Goal: Transaction & Acquisition: Purchase product/service

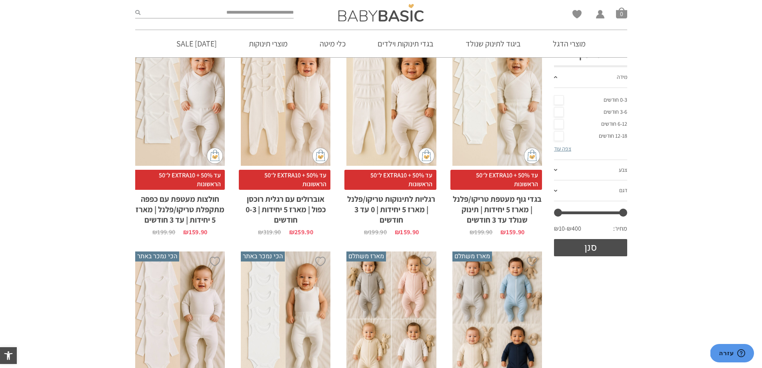
scroll to position [160, 0]
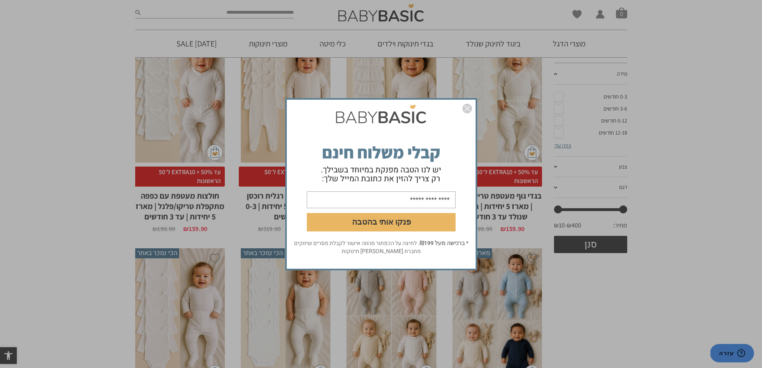
click at [467, 110] on img "סגור" at bounding box center [467, 109] width 10 height 10
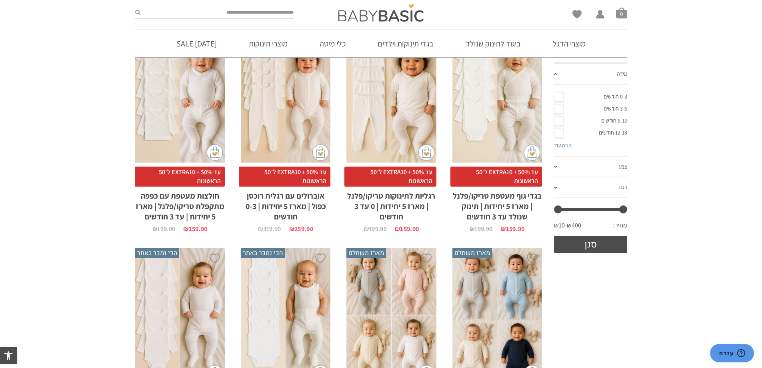
click at [509, 194] on h2 "בגדי גוף מעטפת טריקו/פלנל | מארז 5 יחידות | תינוק שנולד עד 3 חודשים" at bounding box center [497, 203] width 90 height 35
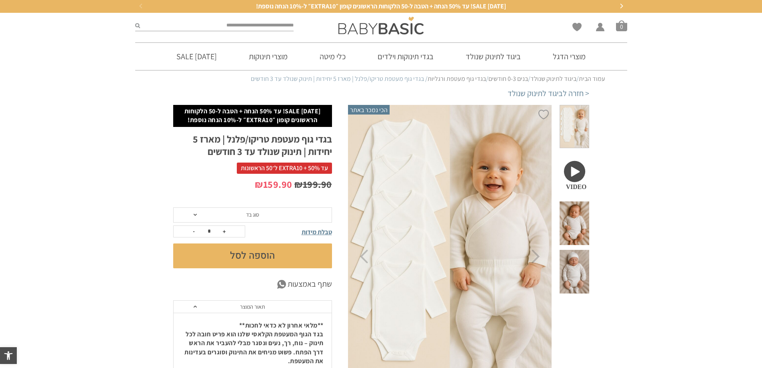
click at [256, 256] on button "הוספה לסל" at bounding box center [252, 255] width 159 height 25
click at [273, 220] on span "סוג בד" at bounding box center [252, 214] width 159 height 15
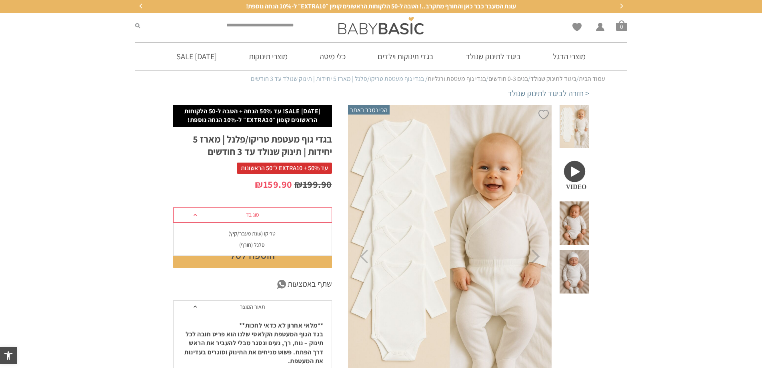
click at [265, 243] on div "פלנל (חורף)" at bounding box center [252, 244] width 159 height 7
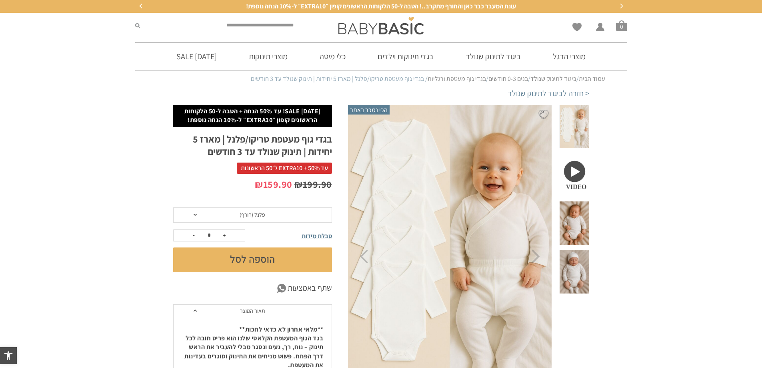
click at [257, 254] on button "הוספה לסל" at bounding box center [252, 259] width 159 height 25
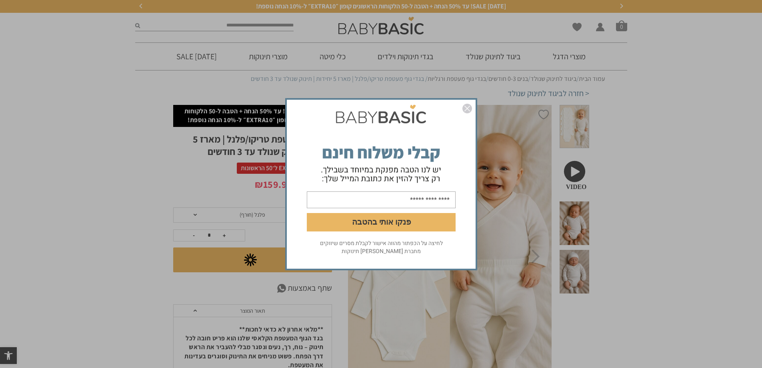
click at [463, 110] on img "סגור" at bounding box center [467, 109] width 10 height 10
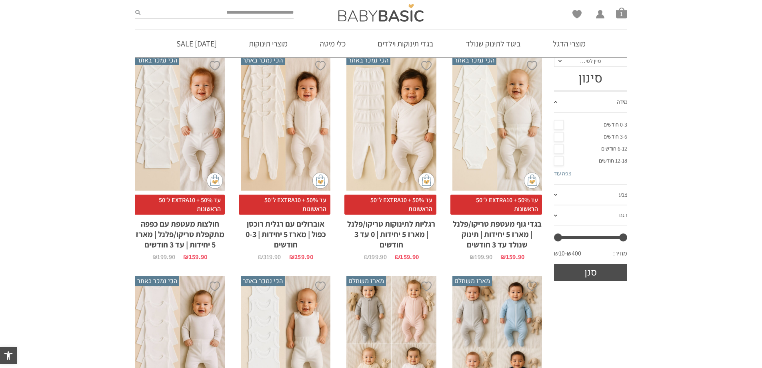
click at [394, 222] on h2 "רגליות לתינוקות טריקו/פלנל | מארז 5 יחידות | 0 עד 3 חודשים" at bounding box center [391, 231] width 90 height 35
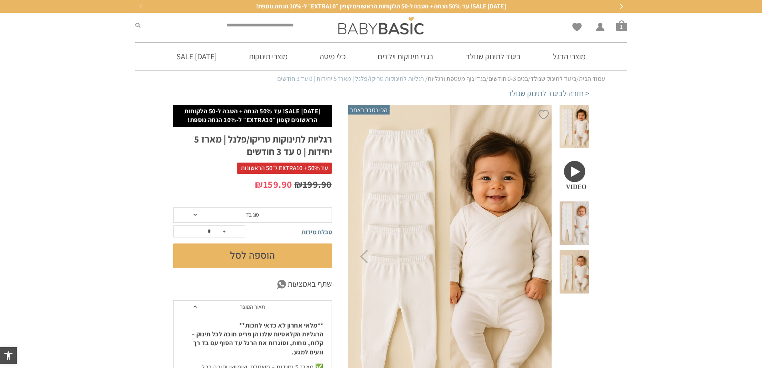
click at [289, 214] on span "סוג בד" at bounding box center [252, 214] width 159 height 15
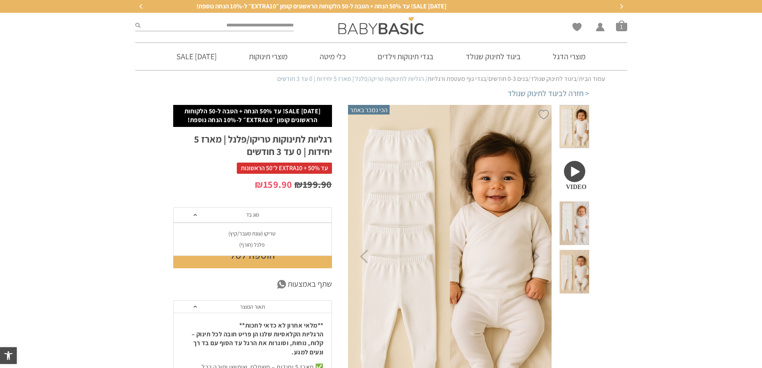
click at [273, 242] on div "פלנל (חורף)" at bounding box center [252, 244] width 159 height 7
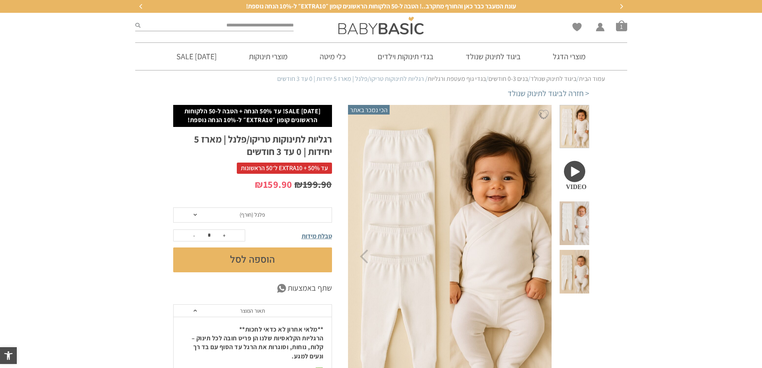
click at [271, 253] on button "הוספה לסל" at bounding box center [252, 259] width 159 height 25
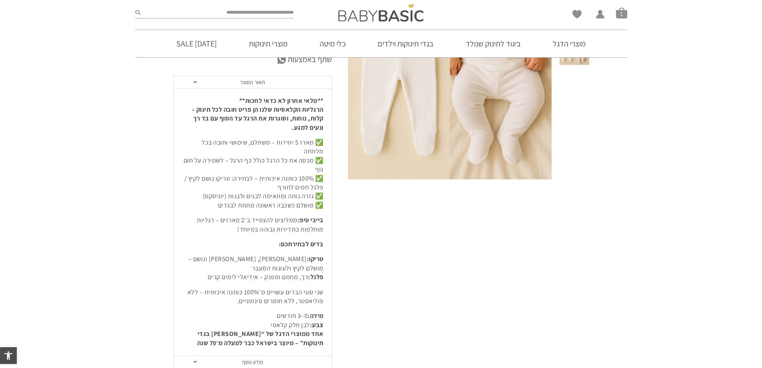
scroll to position [240, 0]
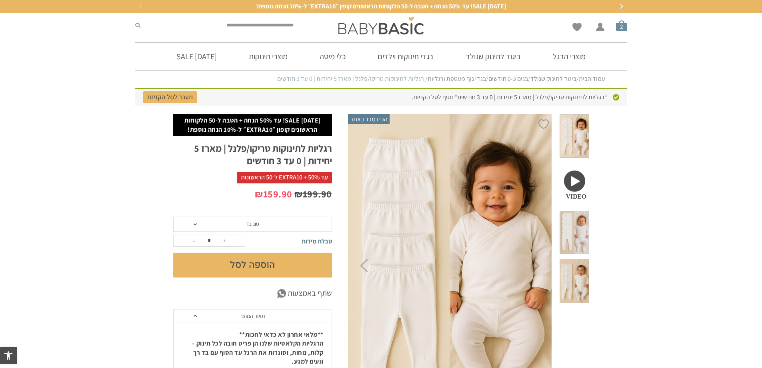
click at [623, 27] on span "סל קניות" at bounding box center [621, 25] width 11 height 11
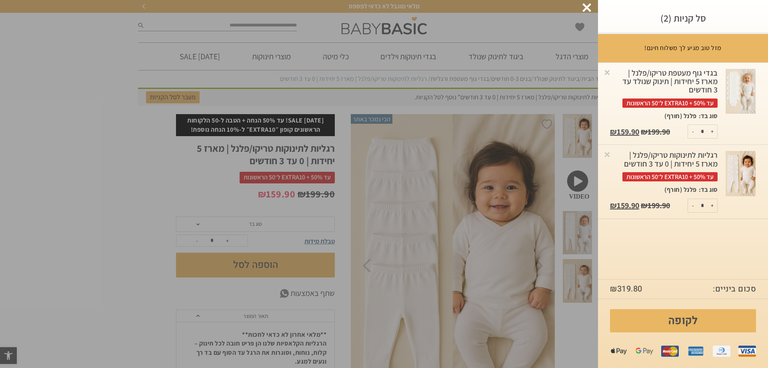
click at [585, 10] on div at bounding box center [586, 7] width 9 height 9
